Goal: Information Seeking & Learning: Check status

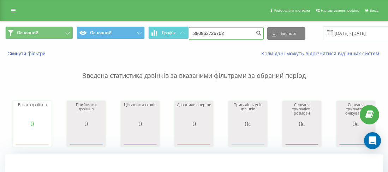
drag, startPoint x: 238, startPoint y: 34, endPoint x: 199, endPoint y: 32, distance: 39.2
click at [199, 32] on input "380963726702" at bounding box center [226, 33] width 75 height 13
paste input "0504575016"
type input "380504575016"
click at [254, 35] on button "submit" at bounding box center [259, 33] width 10 height 13
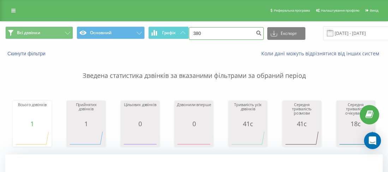
drag, startPoint x: 232, startPoint y: 34, endPoint x: 200, endPoint y: 31, distance: 32.2
click at [200, 31] on input "380" at bounding box center [226, 33] width 75 height 13
paste input "0936288758"
type input "380936288758"
click at [256, 34] on icon "submit" at bounding box center [259, 32] width 6 height 4
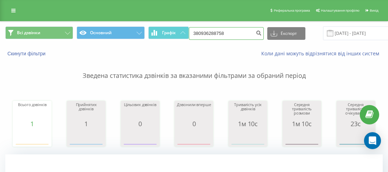
drag, startPoint x: 219, startPoint y: 32, endPoint x: 206, endPoint y: 34, distance: 12.8
click at [198, 32] on input "380936288758" at bounding box center [226, 33] width 75 height 13
paste input "0502010072"
type input "380502010072"
click at [260, 28] on div "380502010072 Експорт .csv .xls .xlsx 22.06.2025 - 22.09.2025" at bounding box center [299, 33] width 220 height 14
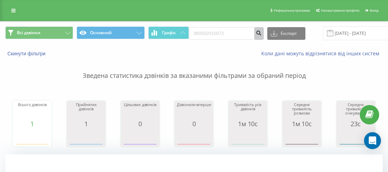
click at [258, 35] on button "submit" at bounding box center [259, 33] width 10 height 13
drag, startPoint x: 204, startPoint y: 31, endPoint x: 200, endPoint y: 30, distance: 4.0
click at [200, 31] on input "380" at bounding box center [226, 33] width 75 height 13
paste input "0637345025"
type input "380637345025"
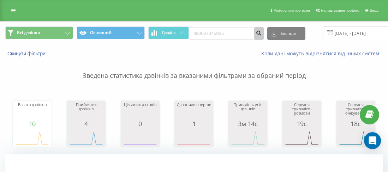
click at [254, 32] on button "submit" at bounding box center [259, 33] width 10 height 13
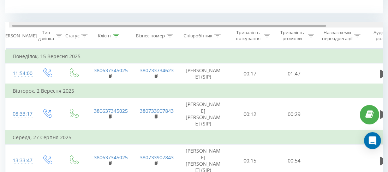
scroll to position [0, 4]
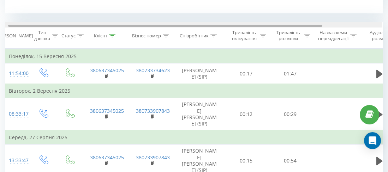
click at [314, 26] on div at bounding box center [165, 26] width 314 height 2
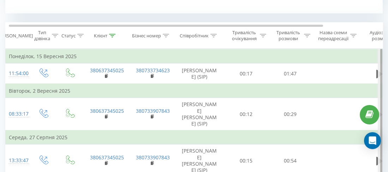
click at [380, 76] on div at bounding box center [381, 128] width 2 height 159
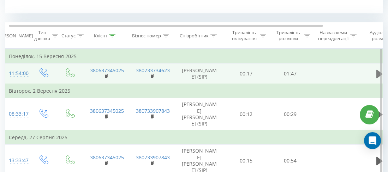
click at [375, 73] on button at bounding box center [379, 74] width 11 height 11
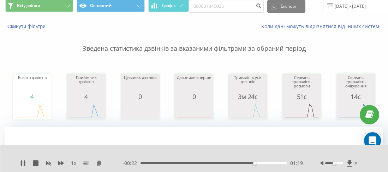
scroll to position [0, 0]
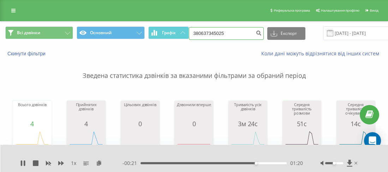
drag, startPoint x: 233, startPoint y: 32, endPoint x: 199, endPoint y: 30, distance: 33.6
click at [199, 30] on input "380637345025" at bounding box center [226, 33] width 75 height 13
paste input "0661138505"
type input "380661138505"
click at [256, 31] on icon "submit" at bounding box center [259, 32] width 6 height 4
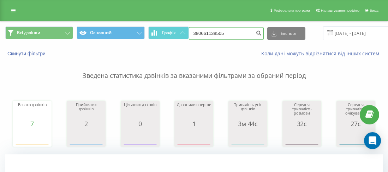
drag, startPoint x: 214, startPoint y: 33, endPoint x: 203, endPoint y: 32, distance: 11.0
click at [200, 32] on input "380661138505" at bounding box center [226, 33] width 75 height 13
paste input "0504540433"
type input "380504540433"
click at [257, 32] on icon "submit" at bounding box center [259, 32] width 6 height 4
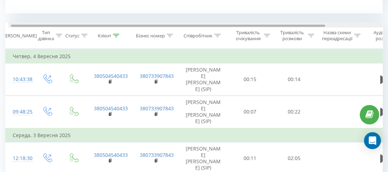
scroll to position [0, 5]
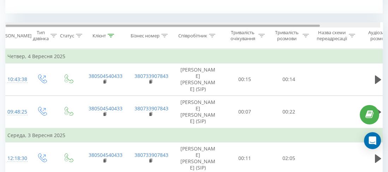
drag, startPoint x: 316, startPoint y: 26, endPoint x: 321, endPoint y: 26, distance: 4.6
click at [321, 26] on div at bounding box center [191, 24] width 377 height 5
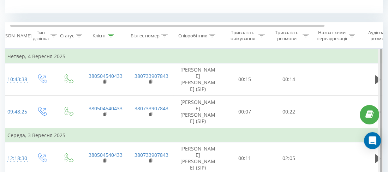
click at [378, 78] on div at bounding box center [380, 129] width 5 height 160
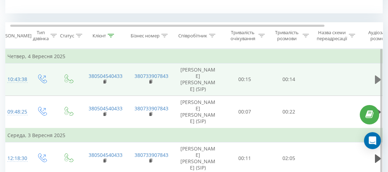
click at [375, 81] on icon at bounding box center [378, 80] width 6 height 8
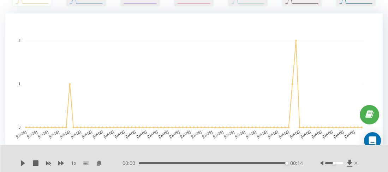
scroll to position [0, 0]
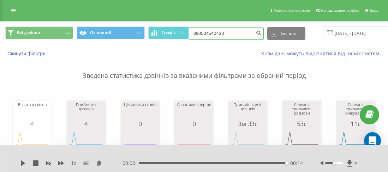
drag, startPoint x: 216, startPoint y: 35, endPoint x: 199, endPoint y: 31, distance: 18.0
click at [198, 31] on input "380504540433" at bounding box center [226, 33] width 75 height 13
paste input "0977951994"
type input "380977951994"
click at [256, 34] on icon "submit" at bounding box center [259, 32] width 6 height 4
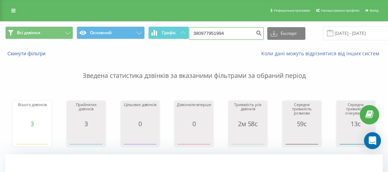
drag, startPoint x: 212, startPoint y: 31, endPoint x: 199, endPoint y: 30, distance: 13.1
click at [199, 30] on input "380977951994" at bounding box center [226, 33] width 75 height 13
paste input "0504468030"
type input "380504468030"
click at [256, 33] on icon "submit" at bounding box center [259, 32] width 6 height 4
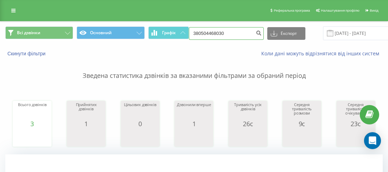
drag, startPoint x: 238, startPoint y: 31, endPoint x: 196, endPoint y: 30, distance: 42.0
click at [191, 31] on input "380504468030" at bounding box center [226, 33] width 75 height 13
paste input "380960884344"
type input "380960884344"
click at [256, 33] on icon "submit" at bounding box center [259, 32] width 6 height 4
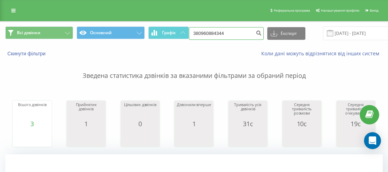
drag, startPoint x: 219, startPoint y: 32, endPoint x: 200, endPoint y: 33, distance: 19.4
click at [200, 33] on input "380960884344" at bounding box center [226, 33] width 75 height 13
paste input "0504468030"
type input "380504468030"
click at [256, 34] on icon "submit" at bounding box center [259, 32] width 6 height 4
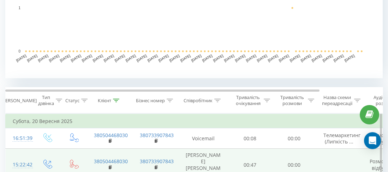
scroll to position [282, 0]
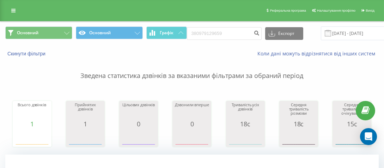
click at [200, 32] on input "380979129659" at bounding box center [224, 33] width 75 height 13
type input "380991849243"
click at [255, 34] on icon "submit" at bounding box center [257, 32] width 6 height 4
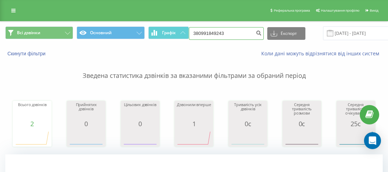
drag, startPoint x: 230, startPoint y: 31, endPoint x: 199, endPoint y: 31, distance: 30.4
click at [199, 31] on input "380991849243" at bounding box center [226, 33] width 75 height 13
paste input "0975173275"
type input "380975173275"
click at [256, 34] on icon "submit" at bounding box center [259, 32] width 6 height 4
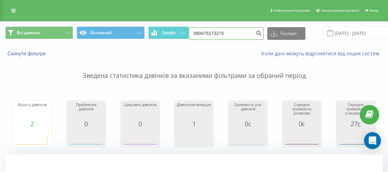
drag, startPoint x: 228, startPoint y: 31, endPoint x: 195, endPoint y: 31, distance: 32.5
click at [195, 31] on input "380975173275" at bounding box center [226, 33] width 75 height 13
paste input "0976549940"
type input "380976549940"
click at [256, 34] on icon "submit" at bounding box center [259, 32] width 6 height 4
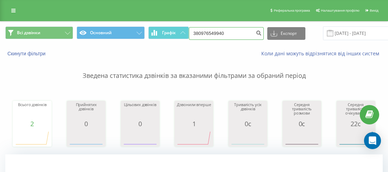
drag, startPoint x: 219, startPoint y: 32, endPoint x: 200, endPoint y: 30, distance: 19.1
click at [200, 30] on input "380976549940" at bounding box center [226, 33] width 75 height 13
paste input "0638118354"
type input "380638118354"
click at [257, 29] on button "submit" at bounding box center [259, 33] width 10 height 13
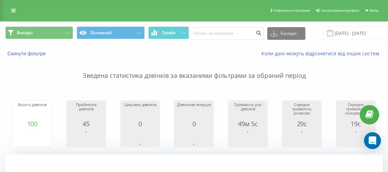
click at [353, 33] on input "20.09.2025 - 20.09.2025" at bounding box center [365, 33] width 85 height 14
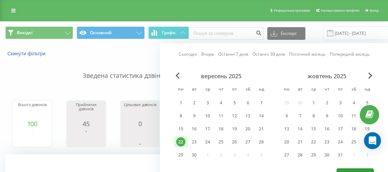
click at [349, 169] on button "Застосувати" at bounding box center [354, 174] width 37 height 10
type input "22.09.2025 - 22.09.2025"
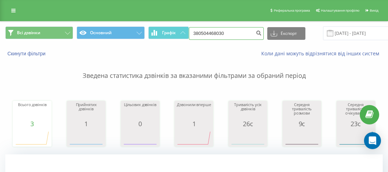
drag, startPoint x: 231, startPoint y: 32, endPoint x: 197, endPoint y: 31, distance: 33.9
click at [197, 31] on input "380504468030" at bounding box center [226, 33] width 75 height 13
paste input "0737211860"
type input "380737211860"
click at [259, 32] on button "submit" at bounding box center [259, 33] width 10 height 13
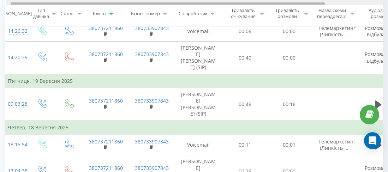
scroll to position [0, 5]
drag, startPoint x: 305, startPoint y: 3, endPoint x: 311, endPoint y: 6, distance: 7.0
click at [310, 5] on div at bounding box center [194, 2] width 377 height 5
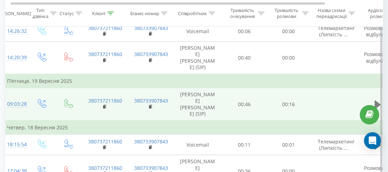
click at [375, 101] on icon at bounding box center [378, 104] width 6 height 8
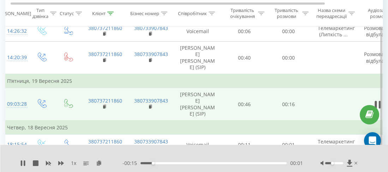
click at [333, 164] on div "Accessibility label" at bounding box center [332, 163] width 3 height 3
click at [25, 162] on icon at bounding box center [24, 164] width 1 height 6
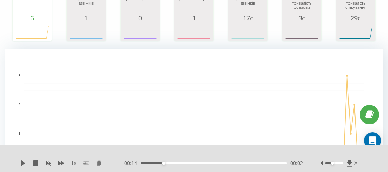
scroll to position [0, 0]
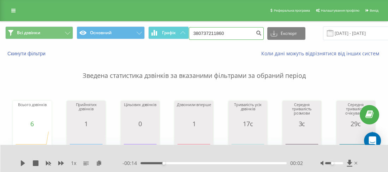
drag, startPoint x: 222, startPoint y: 29, endPoint x: 200, endPoint y: 30, distance: 22.0
click at [199, 30] on input "380737211860" at bounding box center [226, 33] width 75 height 13
paste input "0674685508"
type input "380674685508"
click at [254, 35] on button "submit" at bounding box center [259, 33] width 10 height 13
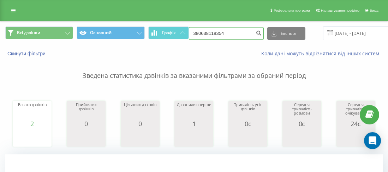
drag, startPoint x: 228, startPoint y: 36, endPoint x: 199, endPoint y: 32, distance: 29.6
click at [199, 32] on input "380638118354" at bounding box center [226, 33] width 75 height 13
paste input "0675097900"
type input "380675097900"
click at [256, 32] on icon "submit" at bounding box center [259, 32] width 6 height 4
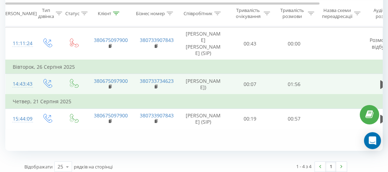
scroll to position [343, 0]
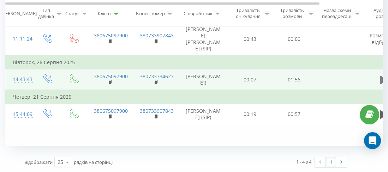
click at [381, 84] on icon at bounding box center [383, 80] width 6 height 8
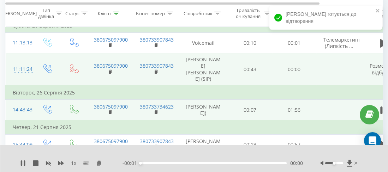
scroll to position [308, 0]
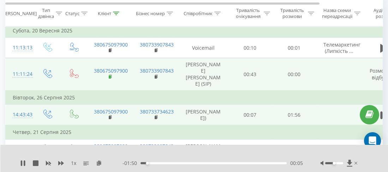
click at [110, 76] on rect at bounding box center [110, 77] width 2 height 3
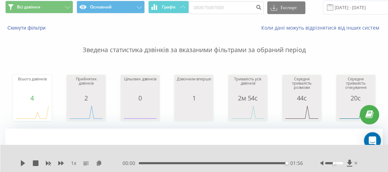
scroll to position [0, 0]
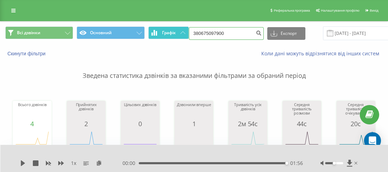
drag, startPoint x: 185, startPoint y: 38, endPoint x: 173, endPoint y: 38, distance: 11.6
click at [173, 38] on div "Всі дзвінки Основний Графік 380675097900 Експорт .csv .xls .xlsx [DATE] - [DATE]" at bounding box center [193, 33] width 377 height 14
paste input "380689364645"
type input "380689364645"
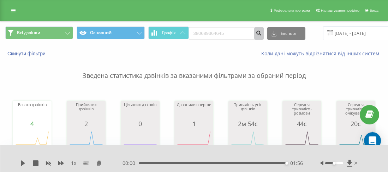
click at [256, 33] on icon "submit" at bounding box center [259, 32] width 6 height 4
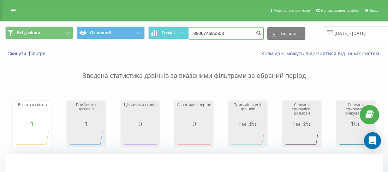
drag, startPoint x: 224, startPoint y: 30, endPoint x: 199, endPoint y: 32, distance: 24.8
click at [198, 31] on input "380674685508" at bounding box center [226, 33] width 75 height 13
paste input "0502010072"
type input "380502010072"
click at [256, 34] on icon "submit" at bounding box center [259, 32] width 6 height 4
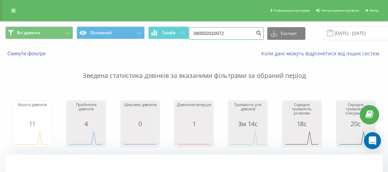
drag, startPoint x: 213, startPoint y: 34, endPoint x: 197, endPoint y: 34, distance: 16.2
click at [197, 34] on input "380502010072" at bounding box center [226, 33] width 75 height 13
paste input "0936041769"
type input "380936041769"
click at [256, 32] on icon "submit" at bounding box center [259, 32] width 6 height 4
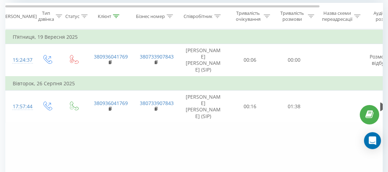
scroll to position [308, 0]
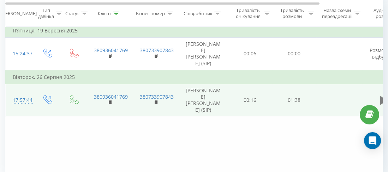
click at [380, 100] on icon at bounding box center [383, 100] width 6 height 8
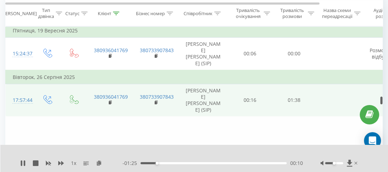
click at [26, 161] on div "1 x" at bounding box center [71, 163] width 102 height 7
click at [22, 163] on icon at bounding box center [21, 164] width 1 height 6
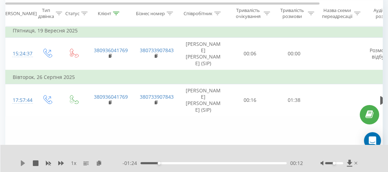
click at [20, 163] on icon at bounding box center [23, 164] width 6 height 6
click at [24, 162] on icon at bounding box center [24, 164] width 1 height 6
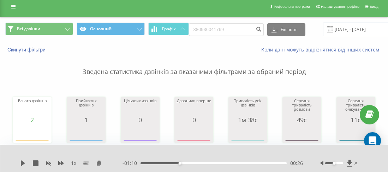
scroll to position [0, 0]
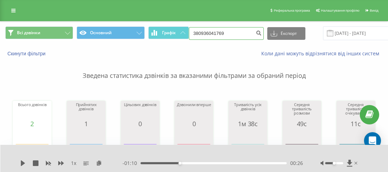
drag, startPoint x: 209, startPoint y: 34, endPoint x: 200, endPoint y: 32, distance: 8.9
click at [200, 32] on input "380936041769" at bounding box center [226, 33] width 75 height 13
paste input "0677402673"
click at [250, 35] on input "380677402673" at bounding box center [226, 33] width 75 height 13
type input "380677402673"
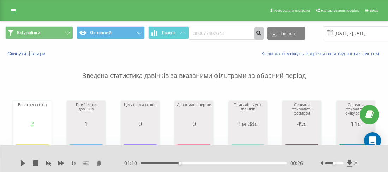
click at [256, 34] on icon "submit" at bounding box center [259, 32] width 6 height 4
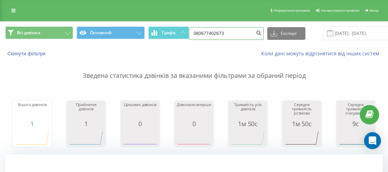
drag, startPoint x: 233, startPoint y: 28, endPoint x: 198, endPoint y: 31, distance: 35.4
click at [198, 31] on input "380677402673" at bounding box center [226, 33] width 75 height 13
paste input "0977951994"
type input "380977951994"
click at [256, 31] on icon "submit" at bounding box center [259, 32] width 6 height 4
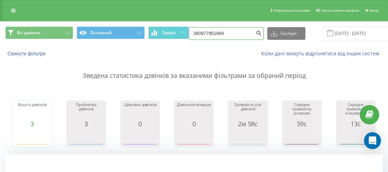
drag, startPoint x: 232, startPoint y: 35, endPoint x: 199, endPoint y: 32, distance: 32.6
click at [199, 32] on input "380977951994" at bounding box center [226, 33] width 75 height 13
paste input "0975707405"
drag, startPoint x: 249, startPoint y: 33, endPoint x: 254, endPoint y: 35, distance: 5.8
click at [250, 33] on input "380975707405" at bounding box center [226, 33] width 75 height 13
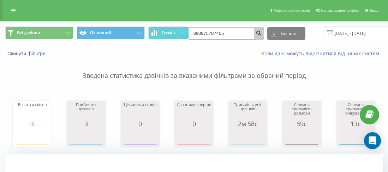
type input "380975707405"
click at [256, 34] on icon "submit" at bounding box center [259, 32] width 6 height 4
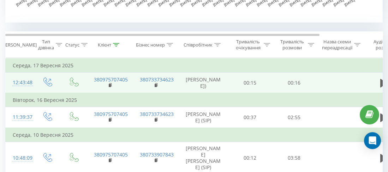
scroll to position [282, 0]
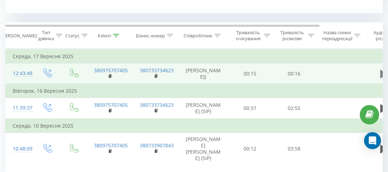
click at [380, 78] on icon at bounding box center [383, 74] width 6 height 8
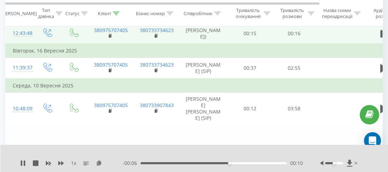
scroll to position [308, 0]
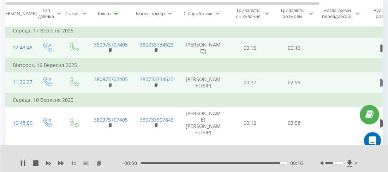
click at [380, 87] on icon at bounding box center [383, 83] width 6 height 8
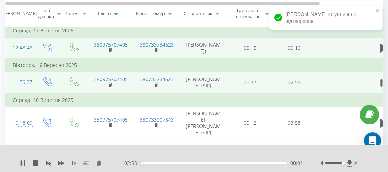
drag, startPoint x: 332, startPoint y: 163, endPoint x: 346, endPoint y: 163, distance: 13.4
click at [346, 163] on div at bounding box center [340, 163] width 38 height 7
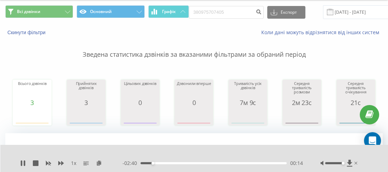
scroll to position [0, 0]
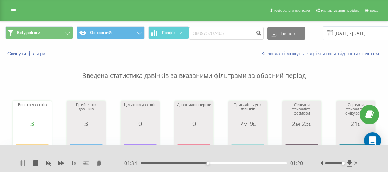
click at [21, 163] on icon at bounding box center [21, 164] width 1 height 6
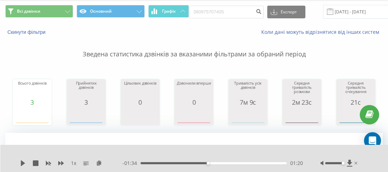
scroll to position [35, 0]
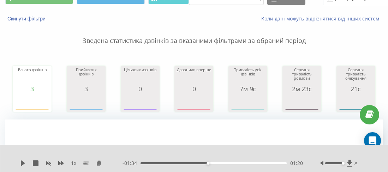
click at [180, 164] on div "01:20" at bounding box center [213, 163] width 146 height 2
click at [20, 163] on icon at bounding box center [23, 164] width 6 height 6
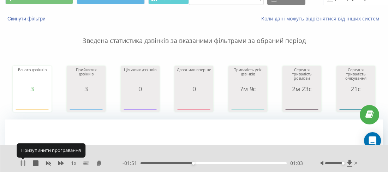
click at [24, 162] on icon at bounding box center [24, 164] width 1 height 6
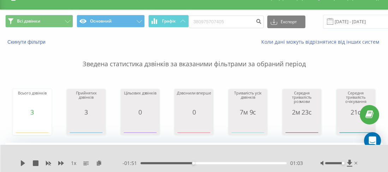
scroll to position [0, 0]
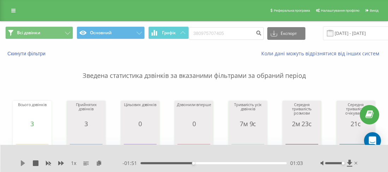
click at [23, 163] on icon at bounding box center [23, 164] width 4 height 6
click at [180, 164] on div "01:03" at bounding box center [213, 163] width 146 height 2
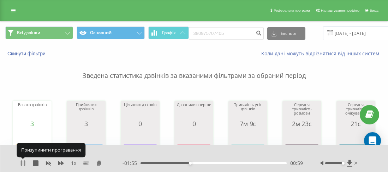
click at [22, 164] on icon at bounding box center [21, 164] width 1 height 6
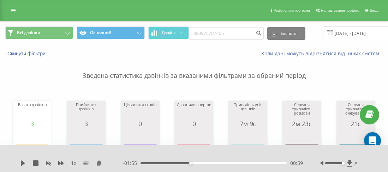
click at [24, 167] on div "1 x - 01:55 00:59 00:59" at bounding box center [194, 158] width 388 height 27
click at [22, 163] on icon at bounding box center [23, 164] width 4 height 6
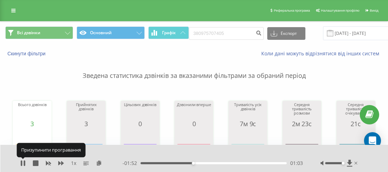
click at [22, 163] on icon at bounding box center [23, 164] width 6 height 6
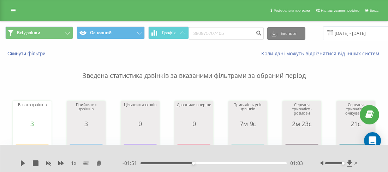
click at [26, 164] on div "1 x" at bounding box center [71, 163] width 102 height 7
click at [22, 164] on icon at bounding box center [23, 164] width 4 height 6
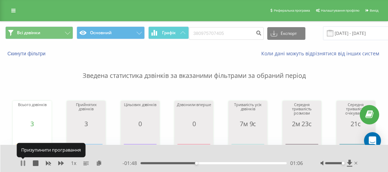
click at [24, 162] on icon at bounding box center [24, 164] width 1 height 6
click at [24, 161] on icon at bounding box center [23, 164] width 6 height 6
click at [23, 162] on icon at bounding box center [23, 164] width 6 height 6
click at [23, 162] on icon at bounding box center [23, 164] width 4 height 6
click at [23, 162] on icon at bounding box center [23, 164] width 6 height 6
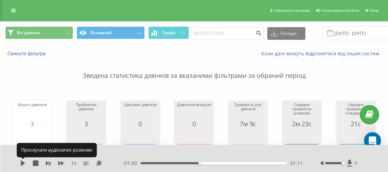
click at [23, 162] on icon at bounding box center [23, 164] width 4 height 6
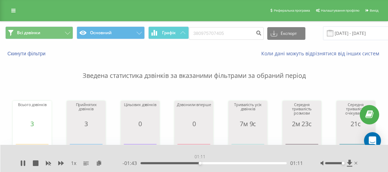
click at [200, 164] on div "01:11" at bounding box center [213, 163] width 146 height 2
click at [198, 164] on div "01:08" at bounding box center [213, 163] width 146 height 2
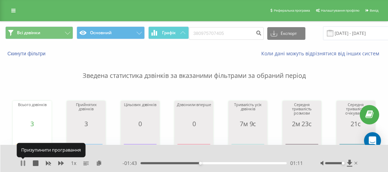
click at [22, 162] on icon at bounding box center [21, 164] width 1 height 6
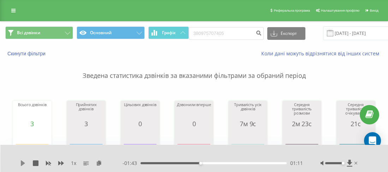
click at [20, 162] on div "1 x - 01:43 01:11 01:11" at bounding box center [194, 158] width 388 height 27
click at [22, 162] on icon at bounding box center [23, 164] width 4 height 6
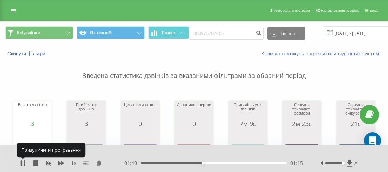
click at [22, 162] on icon at bounding box center [21, 164] width 1 height 6
click at [23, 162] on icon at bounding box center [23, 164] width 4 height 6
click at [23, 162] on icon at bounding box center [23, 164] width 6 height 6
click at [21, 162] on icon at bounding box center [23, 164] width 4 height 6
click at [21, 162] on icon at bounding box center [21, 164] width 1 height 6
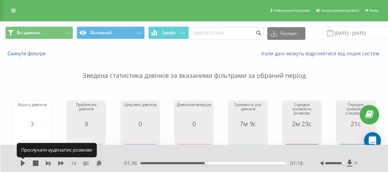
click at [21, 162] on icon at bounding box center [23, 164] width 4 height 6
click at [21, 162] on icon at bounding box center [21, 164] width 1 height 6
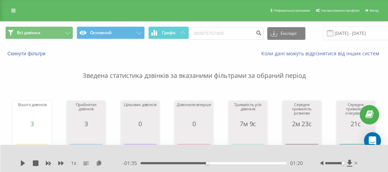
click at [20, 161] on icon at bounding box center [23, 164] width 6 height 6
click at [209, 162] on div "01:27" at bounding box center [213, 163] width 146 height 2
click at [205, 163] on div "01:23" at bounding box center [213, 163] width 146 height 2
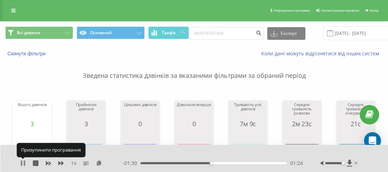
click at [24, 163] on icon at bounding box center [24, 164] width 1 height 6
click at [24, 163] on icon at bounding box center [23, 164] width 4 height 6
click at [24, 163] on icon at bounding box center [24, 164] width 1 height 6
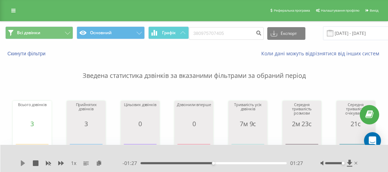
click at [23, 166] on icon at bounding box center [23, 164] width 6 height 6
click at [23, 163] on icon at bounding box center [23, 164] width 6 height 6
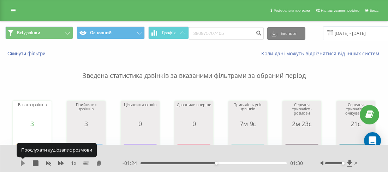
click at [25, 161] on icon at bounding box center [23, 164] width 6 height 6
click at [23, 162] on icon at bounding box center [23, 164] width 6 height 6
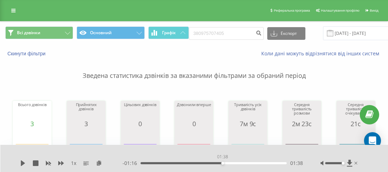
click at [222, 163] on div "01:38" at bounding box center [213, 163] width 146 height 2
click at [22, 162] on icon at bounding box center [23, 164] width 4 height 6
click at [22, 163] on icon at bounding box center [23, 164] width 6 height 6
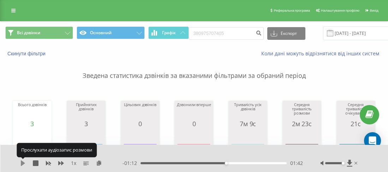
click at [20, 161] on icon at bounding box center [23, 164] width 6 height 6
click at [23, 164] on icon at bounding box center [23, 164] width 6 height 6
click at [24, 164] on icon at bounding box center [23, 164] width 4 height 6
click at [24, 164] on icon at bounding box center [24, 164] width 1 height 6
click at [24, 163] on icon at bounding box center [23, 164] width 4 height 6
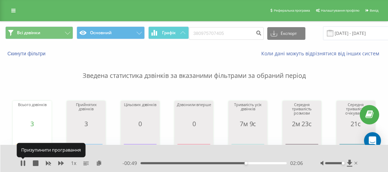
click at [24, 164] on icon at bounding box center [24, 164] width 1 height 6
click at [24, 164] on icon at bounding box center [23, 164] width 4 height 6
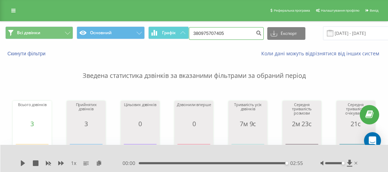
drag, startPoint x: 232, startPoint y: 35, endPoint x: 197, endPoint y: 32, distance: 35.4
click at [197, 32] on input "380975707405" at bounding box center [226, 33] width 75 height 13
paste input "0677822568"
type input "380677822568"
click at [254, 36] on button "submit" at bounding box center [259, 33] width 10 height 13
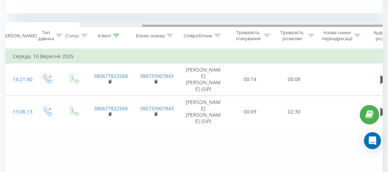
scroll to position [0, 74]
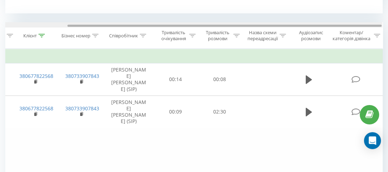
drag, startPoint x: 316, startPoint y: 26, endPoint x: 320, endPoint y: 27, distance: 3.9
click at [320, 27] on div at bounding box center [193, 24] width 377 height 5
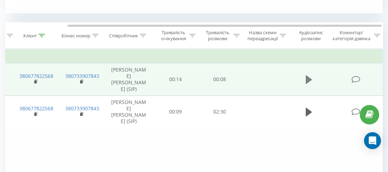
click at [308, 80] on icon at bounding box center [309, 80] width 6 height 8
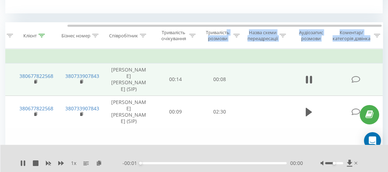
drag, startPoint x: 285, startPoint y: 27, endPoint x: 228, endPoint y: 30, distance: 57.2
click at [228, 29] on tr "Дата дзвінка Тип дзвінка Статус Клієнт Бізнес номер Співробітник Тривалість очі…" at bounding box center [157, 36] width 452 height 26
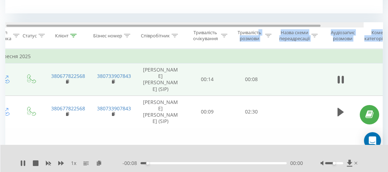
scroll to position [0, 0]
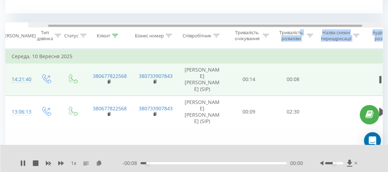
drag, startPoint x: 228, startPoint y: 30, endPoint x: 145, endPoint y: 26, distance: 83.0
click at [145, 26] on div at bounding box center [205, 26] width 314 height 2
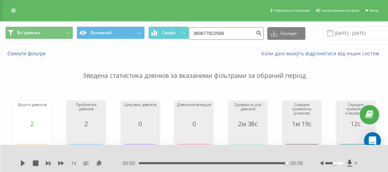
click at [197, 34] on input "380677822568" at bounding box center [226, 33] width 75 height 13
paste input "0633223561"
type input "380633223561"
click at [257, 36] on button "submit" at bounding box center [259, 33] width 10 height 13
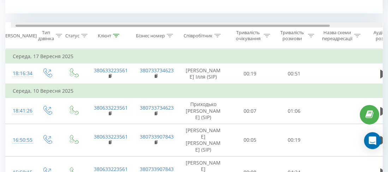
scroll to position [0, 6]
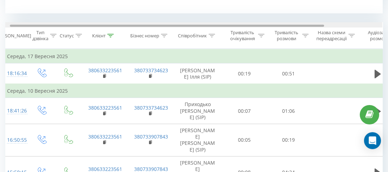
drag, startPoint x: 316, startPoint y: 24, endPoint x: 320, endPoint y: 25, distance: 3.9
click at [319, 25] on div at bounding box center [167, 26] width 314 height 2
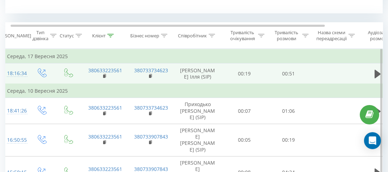
drag, startPoint x: 373, startPoint y: 72, endPoint x: 370, endPoint y: 80, distance: 8.5
click at [375, 73] on icon at bounding box center [378, 74] width 6 height 10
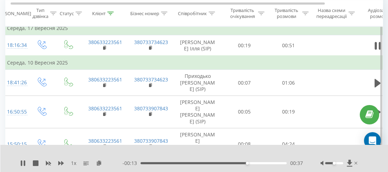
scroll to position [317, 0]
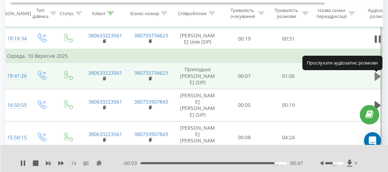
click at [375, 77] on icon at bounding box center [378, 76] width 6 height 8
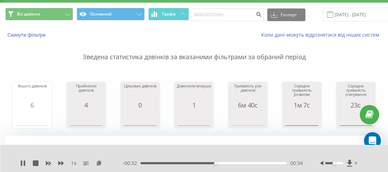
scroll to position [0, 0]
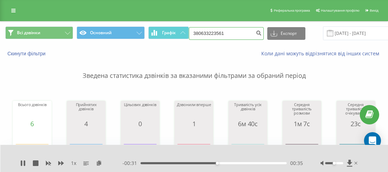
drag, startPoint x: 231, startPoint y: 30, endPoint x: 200, endPoint y: 30, distance: 31.1
click at [197, 30] on input "380633223561" at bounding box center [226, 33] width 75 height 13
paste input "0956899492"
type input "380956899492"
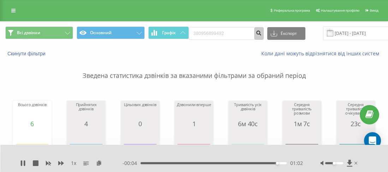
click at [256, 34] on icon "submit" at bounding box center [259, 32] width 6 height 4
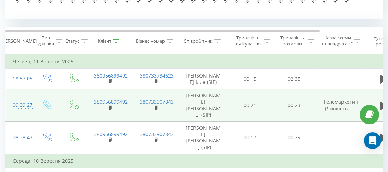
scroll to position [282, 0]
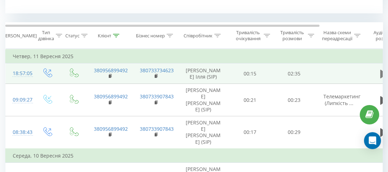
click at [380, 73] on icon at bounding box center [383, 74] width 6 height 8
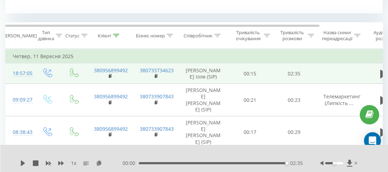
scroll to position [0, 0]
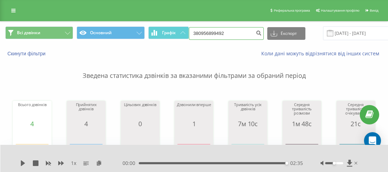
drag, startPoint x: 237, startPoint y: 29, endPoint x: 202, endPoint y: 32, distance: 35.9
click at [202, 32] on input "380956899492" at bounding box center [226, 33] width 75 height 13
paste input "0679794932"
type input "380679794932"
click at [256, 32] on icon "submit" at bounding box center [259, 32] width 6 height 4
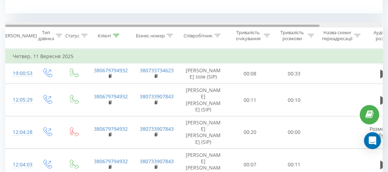
scroll to position [0, 4]
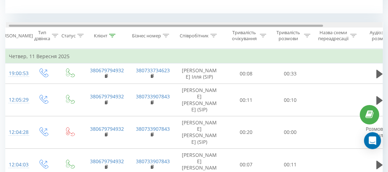
click at [318, 26] on div at bounding box center [166, 26] width 314 height 2
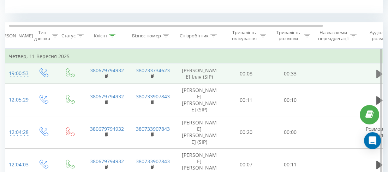
click at [376, 73] on icon at bounding box center [379, 74] width 6 height 8
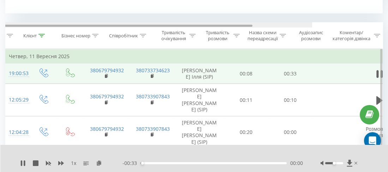
scroll to position [0, 74]
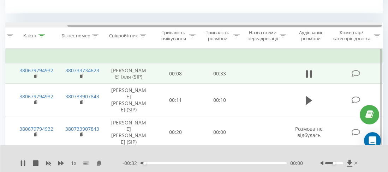
drag, startPoint x: 196, startPoint y: 26, endPoint x: 148, endPoint y: 25, distance: 48.0
click at [148, 25] on div at bounding box center [193, 24] width 377 height 5
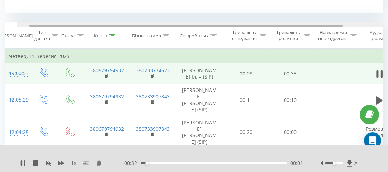
scroll to position [0, 0]
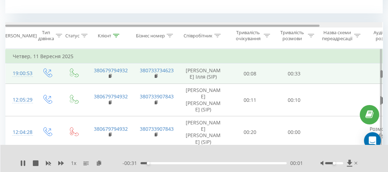
drag, startPoint x: 142, startPoint y: 25, endPoint x: 67, endPoint y: 24, distance: 74.8
click at [67, 24] on div at bounding box center [193, 24] width 377 height 5
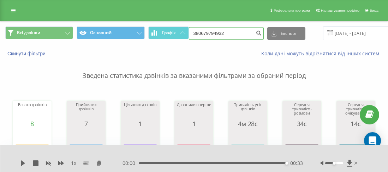
drag, startPoint x: 239, startPoint y: 30, endPoint x: 202, endPoint y: 34, distance: 38.0
click at [199, 34] on input "380679794932" at bounding box center [226, 33] width 75 height 13
paste input "0672317686"
type input "380672317686"
click at [258, 29] on button "submit" at bounding box center [259, 33] width 10 height 13
